Goal: Information Seeking & Learning: Learn about a topic

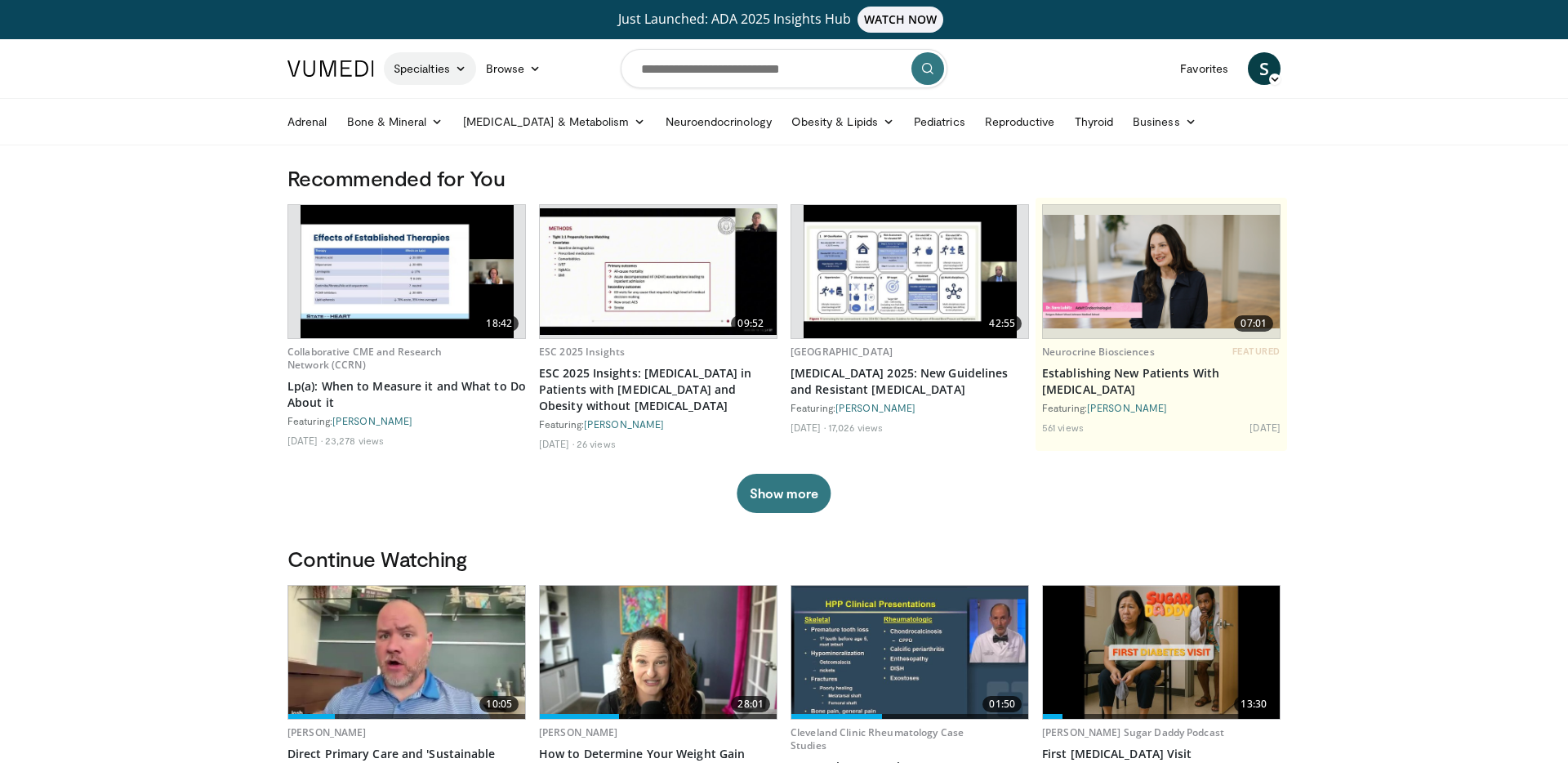
click at [466, 72] on icon at bounding box center [460, 69] width 12 height 12
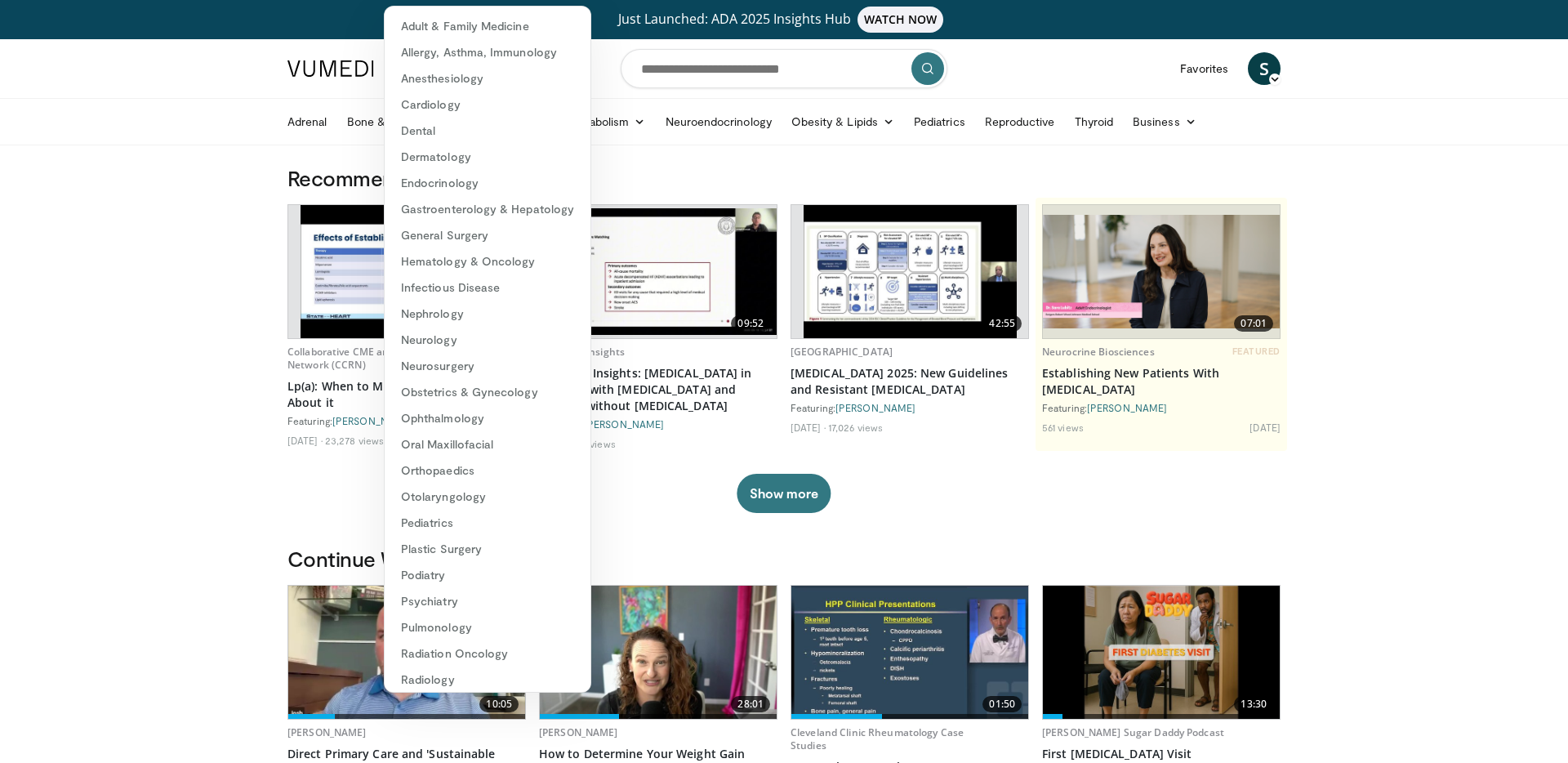
drag, startPoint x: 616, startPoint y: 75, endPoint x: 560, endPoint y: 75, distance: 56.0
click at [616, 75] on nav "Specialties Adult & Family Medicine Allergy, [MEDICAL_DATA], Immunology Anesthe…" at bounding box center [783, 69] width 1013 height 59
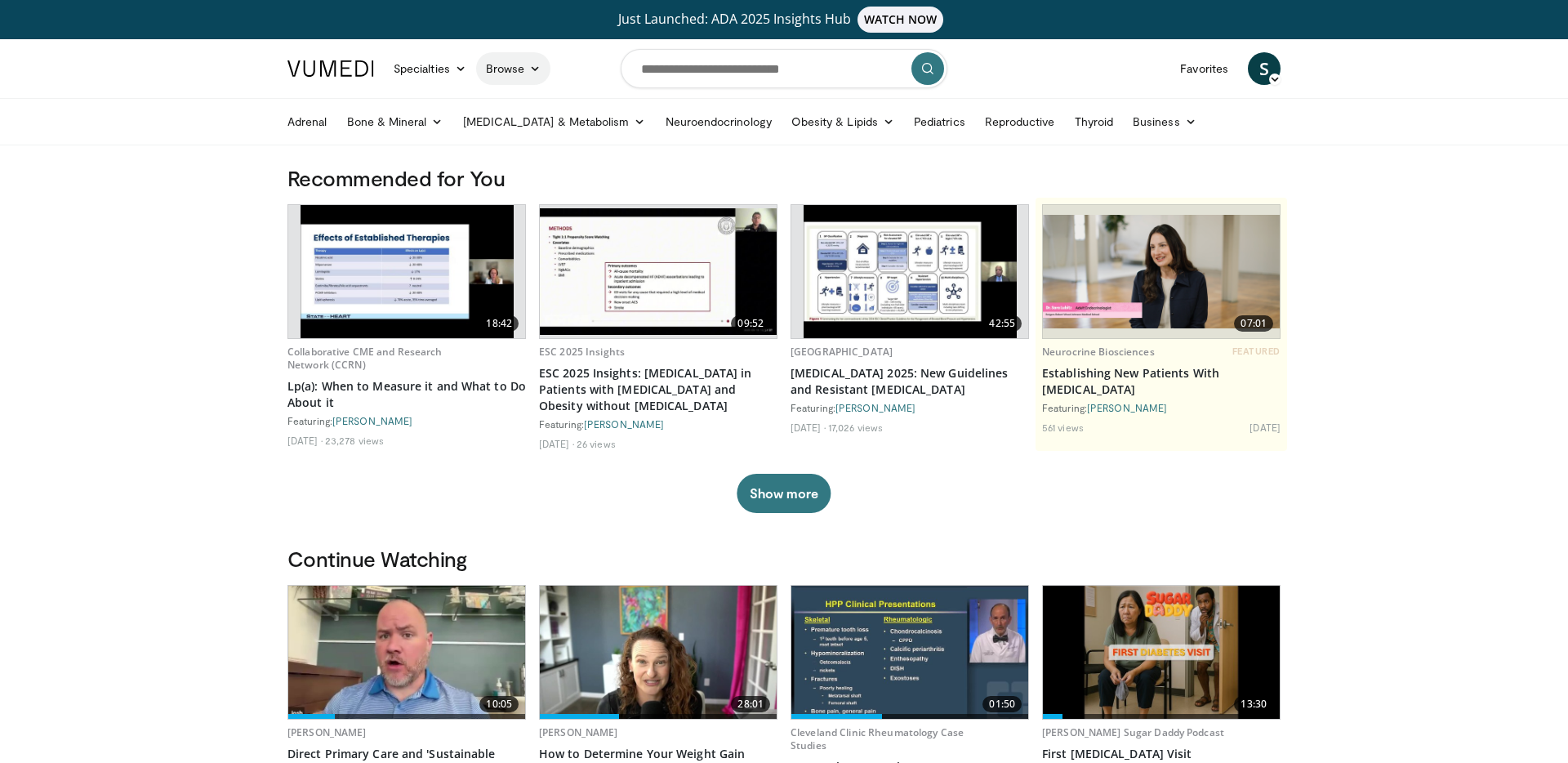
click at [523, 71] on link "Browse" at bounding box center [513, 68] width 75 height 33
click at [546, 141] on link "Education Events" at bounding box center [574, 133] width 194 height 26
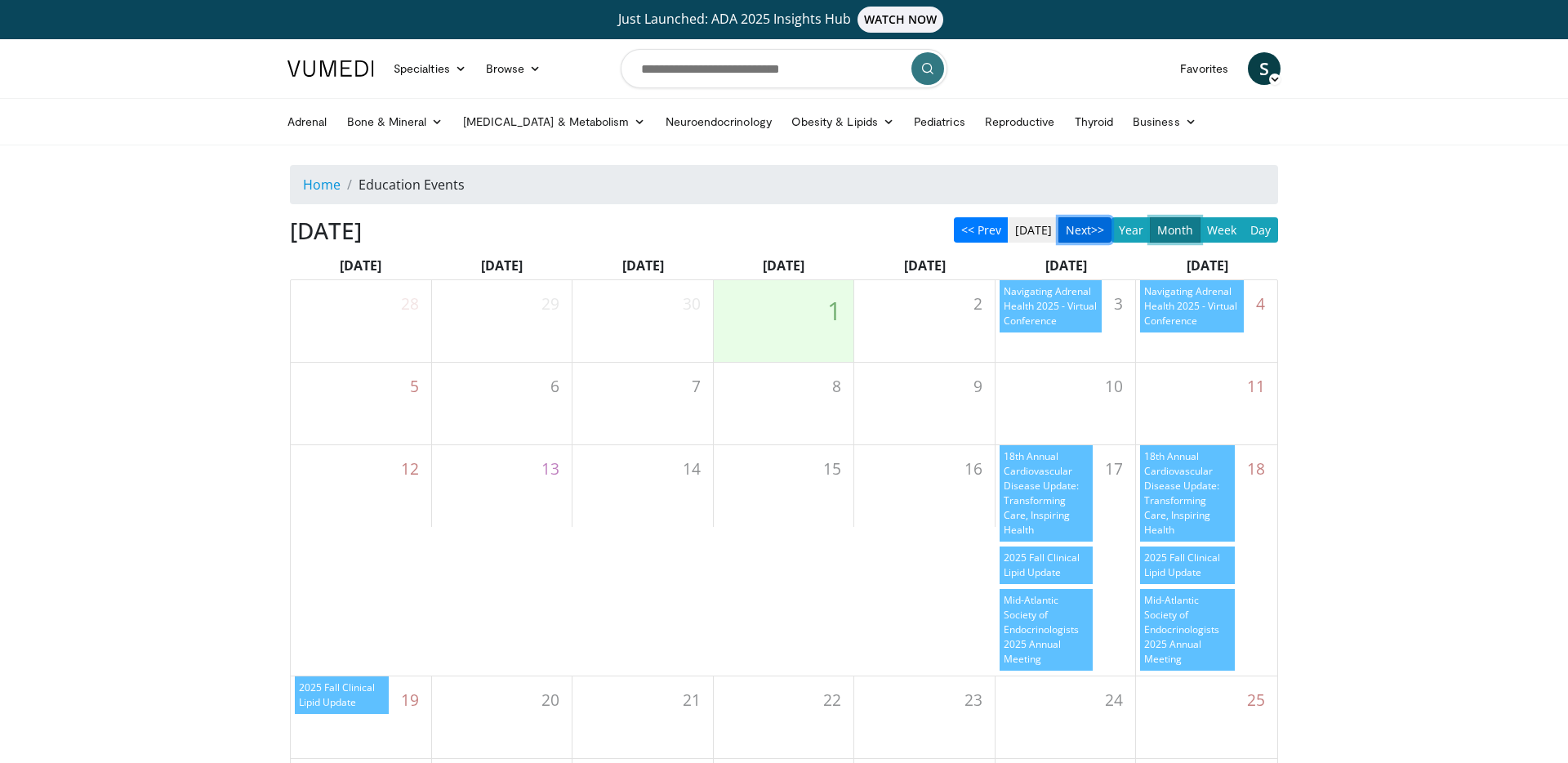
click at [1086, 233] on button "Next>>" at bounding box center [1085, 230] width 53 height 25
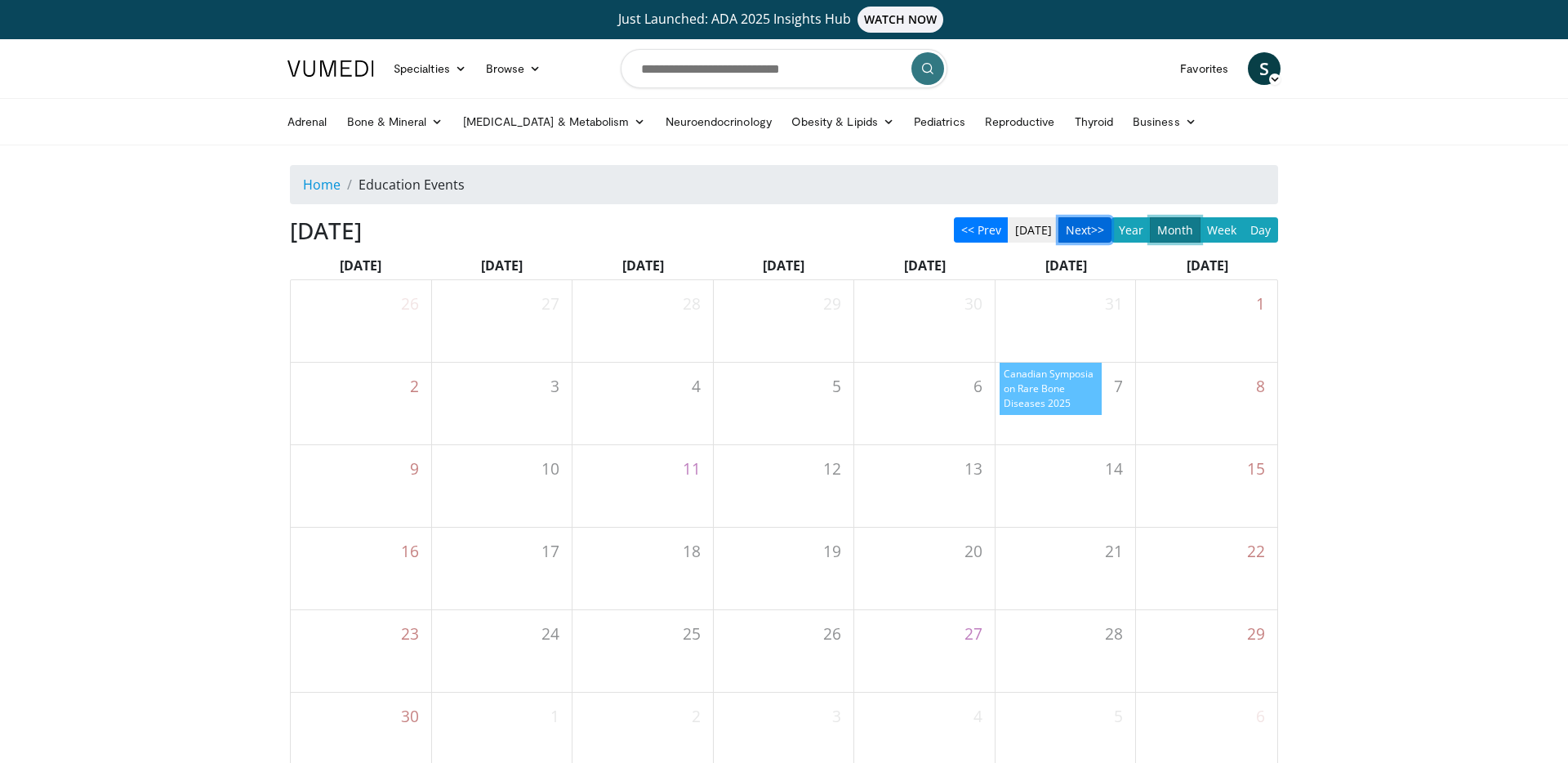
click at [1076, 229] on button "Next>>" at bounding box center [1085, 230] width 53 height 25
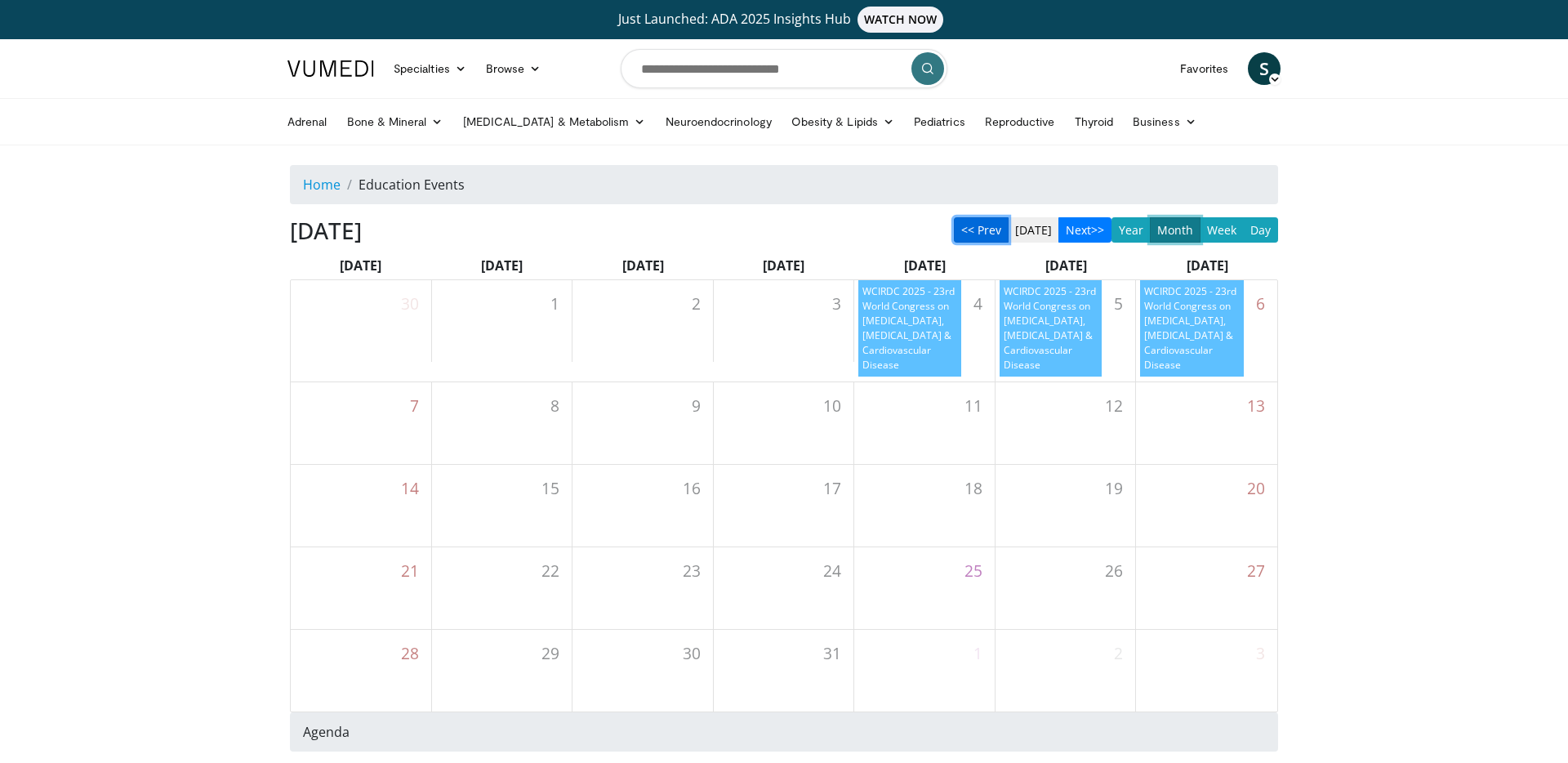
click at [987, 234] on button "<< Prev" at bounding box center [981, 230] width 55 height 25
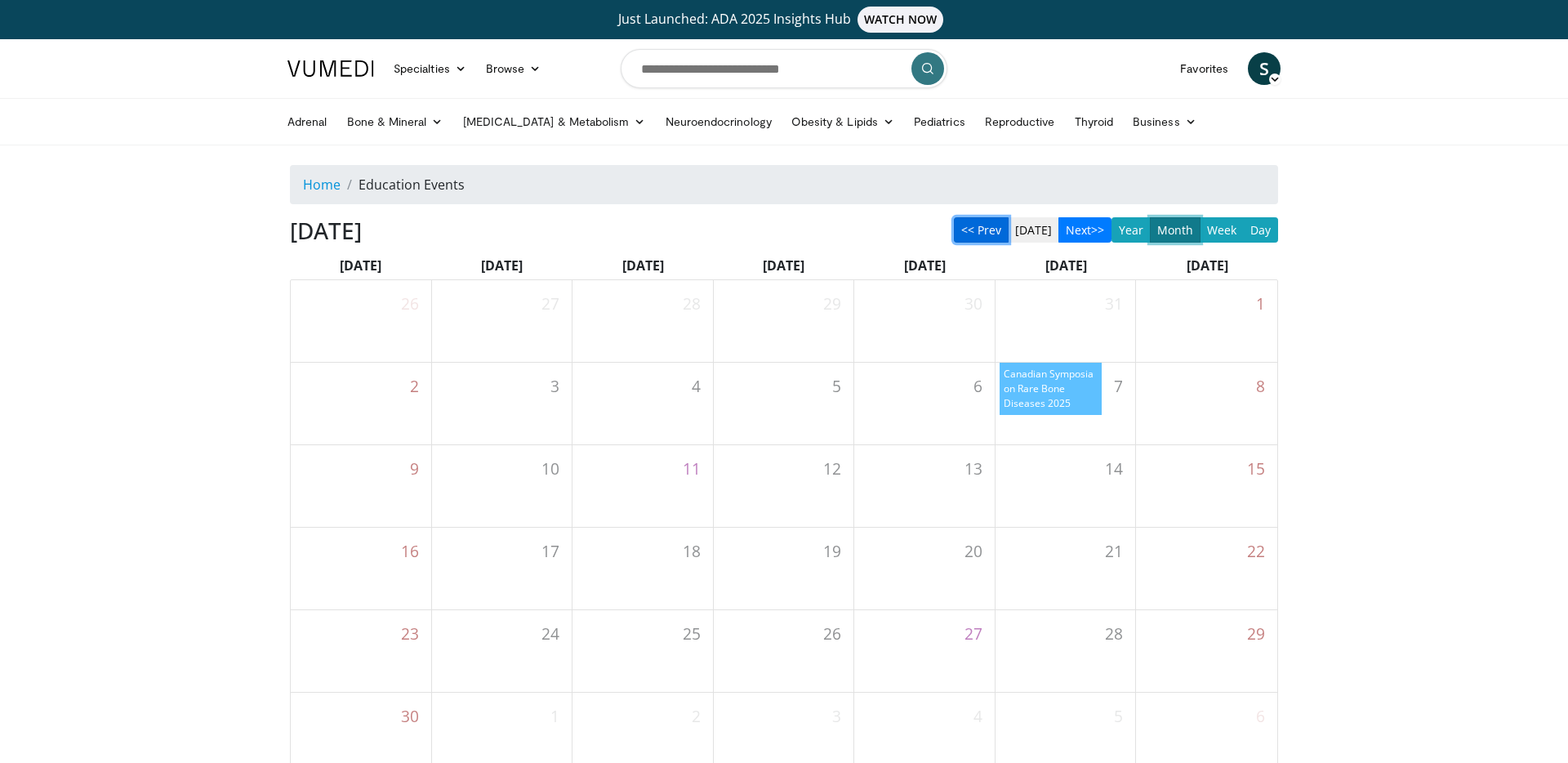
click at [987, 234] on button "<< Prev" at bounding box center [981, 230] width 55 height 25
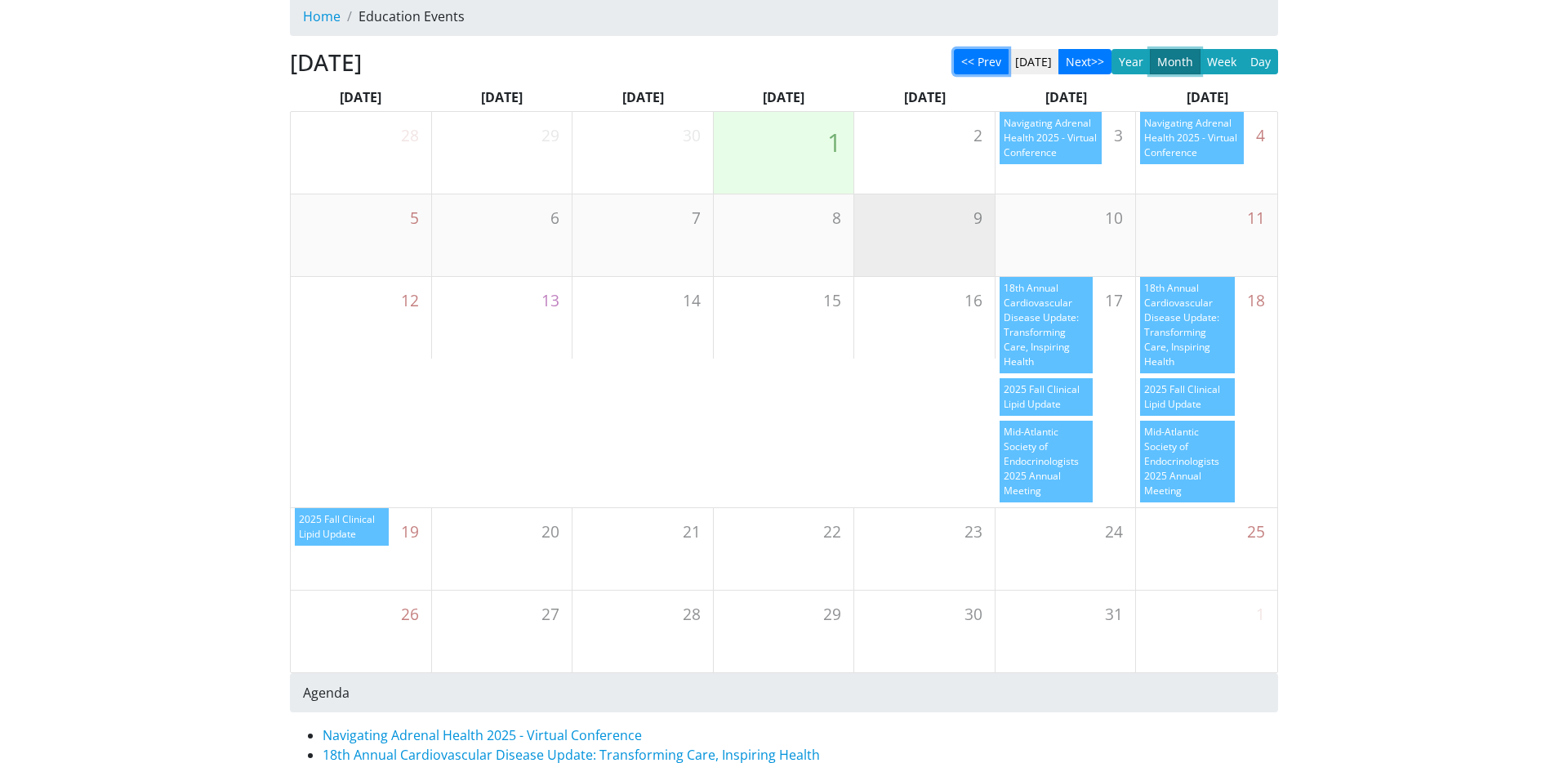
scroll to position [243, 0]
